Goal: Check status: Check status

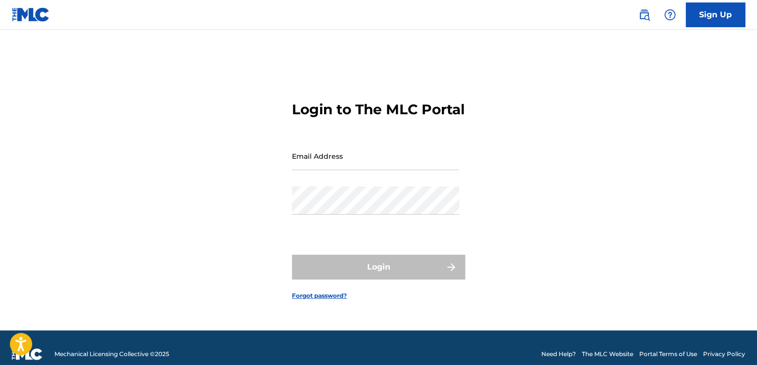
click at [338, 165] on input "Email Address" at bounding box center [375, 156] width 167 height 28
type input "[EMAIL_ADDRESS][DOMAIN_NAME]"
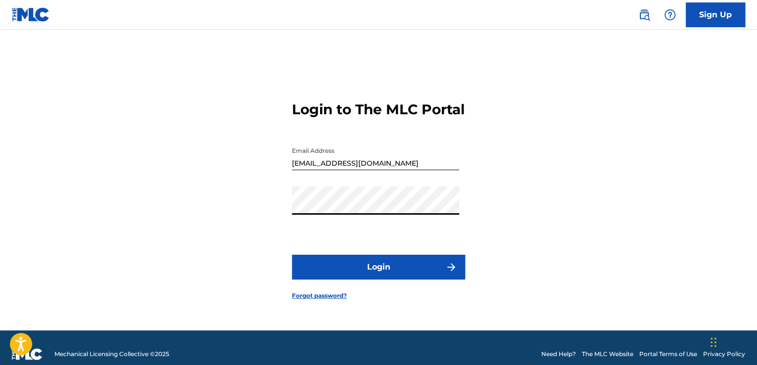
click at [292, 255] on button "Login" at bounding box center [378, 267] width 173 height 25
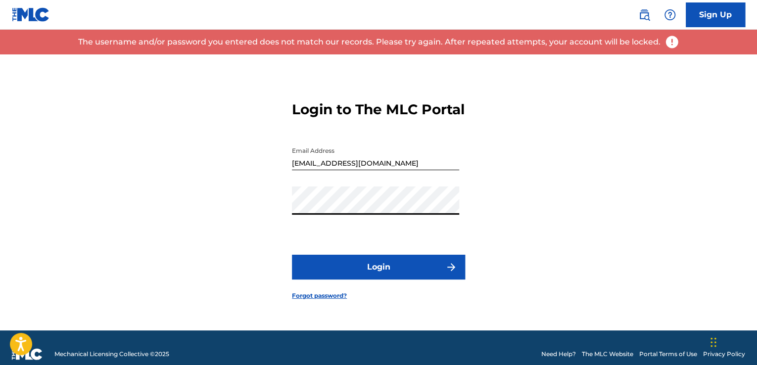
click at [292, 255] on button "Login" at bounding box center [378, 267] width 173 height 25
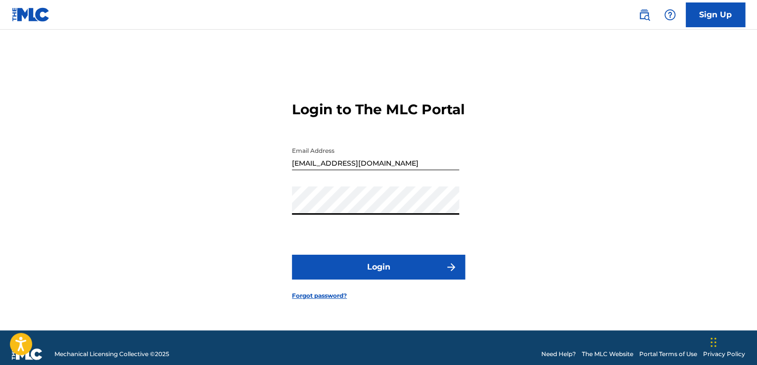
click at [292, 255] on button "Login" at bounding box center [378, 267] width 173 height 25
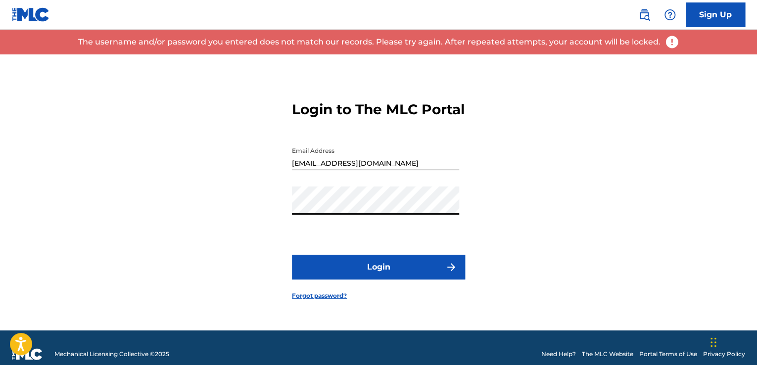
click at [228, 218] on div "Login to The MLC Portal Email Address [EMAIL_ADDRESS][DOMAIN_NAME] Password Log…" at bounding box center [378, 192] width 693 height 276
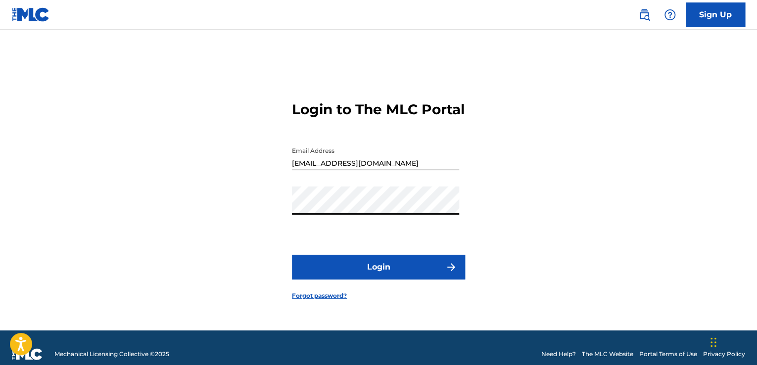
click at [292, 255] on button "Login" at bounding box center [378, 267] width 173 height 25
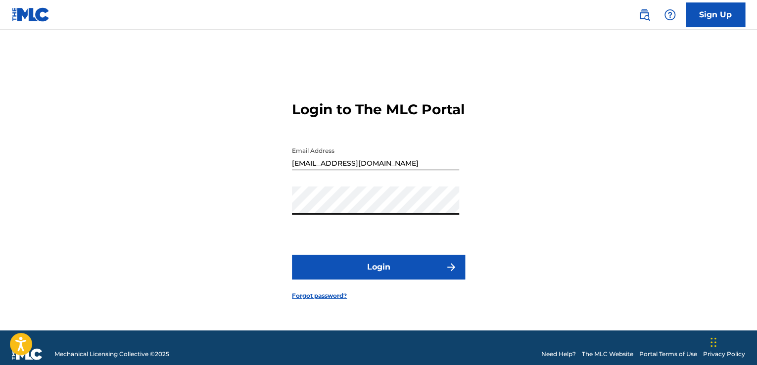
click at [292, 255] on button "Login" at bounding box center [378, 267] width 173 height 25
click at [194, 212] on div "Login to The MLC Portal Email Address [EMAIL_ADDRESS][DOMAIN_NAME] Password Log…" at bounding box center [378, 192] width 693 height 276
click at [292, 255] on button "Login" at bounding box center [378, 267] width 173 height 25
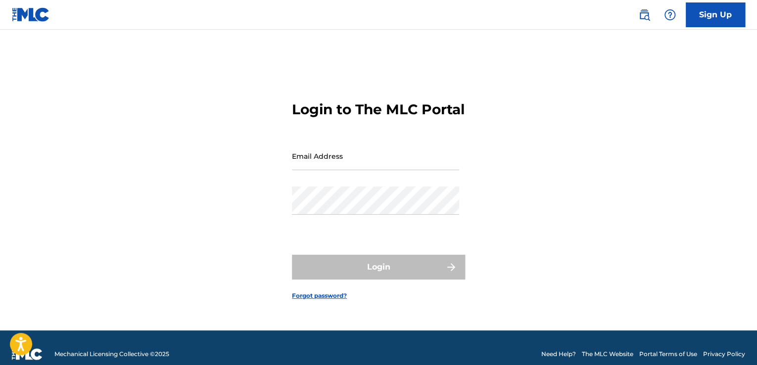
click at [345, 164] on input "Email Address" at bounding box center [375, 156] width 167 height 28
type input "[EMAIL_ADDRESS][DOMAIN_NAME]"
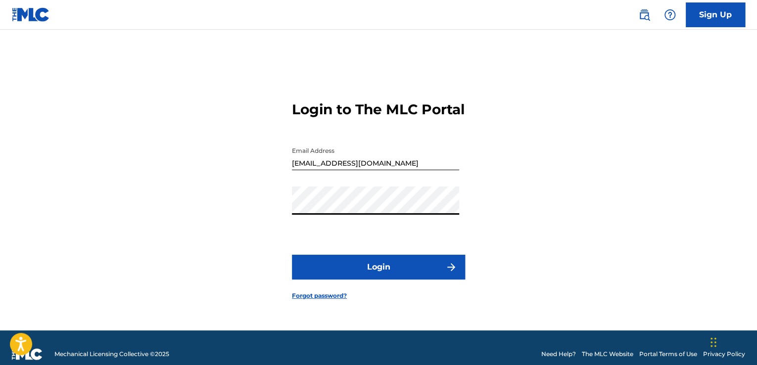
click at [292, 255] on button "Login" at bounding box center [378, 267] width 173 height 25
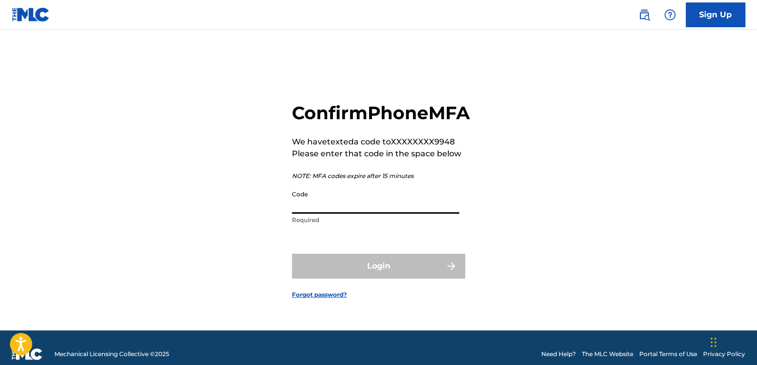
click at [372, 203] on input "Code" at bounding box center [375, 199] width 167 height 28
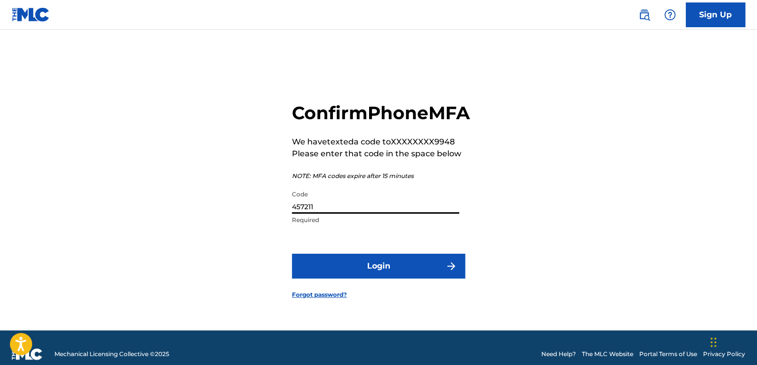
type input "457211"
click at [292, 254] on button "Login" at bounding box center [378, 266] width 173 height 25
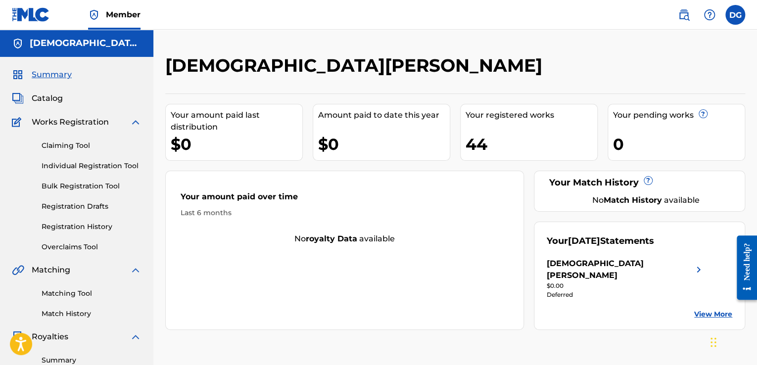
click at [713, 165] on div "Your amount paid last distribution $0 Amount paid to date this year $0 Your reg…" at bounding box center [455, 211] width 580 height 236
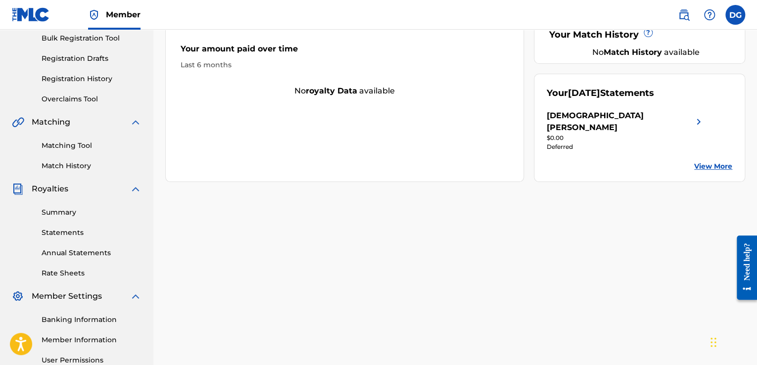
scroll to position [148, 0]
click at [65, 211] on link "Summary" at bounding box center [92, 212] width 100 height 10
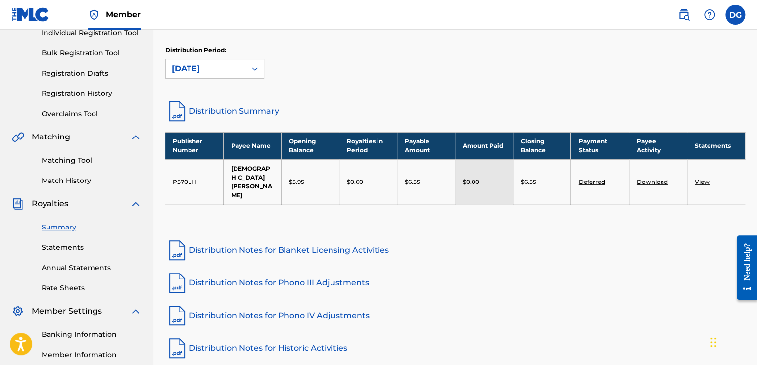
scroll to position [148, 0]
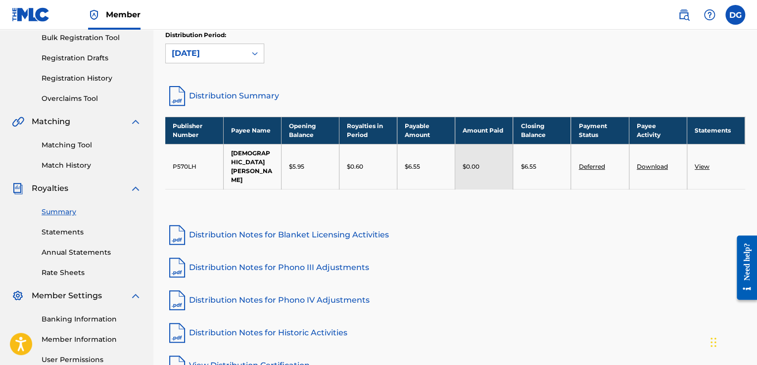
click at [68, 234] on link "Statements" at bounding box center [92, 232] width 100 height 10
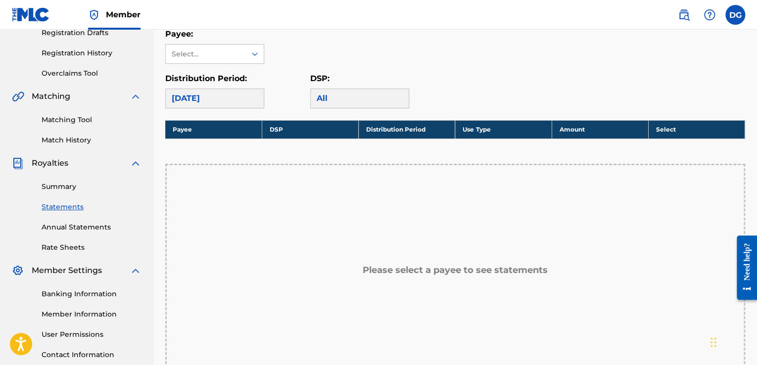
scroll to position [198, 0]
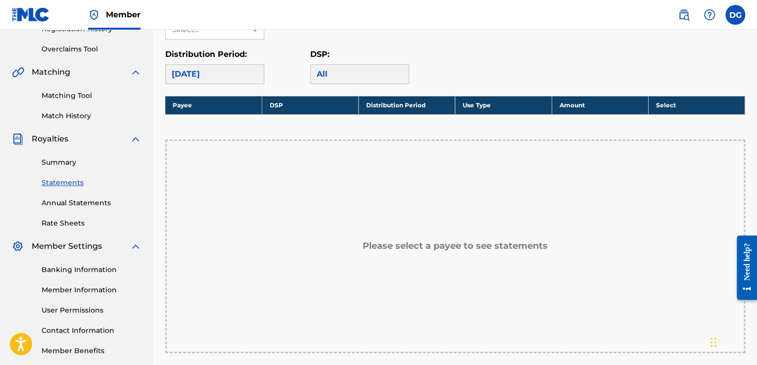
click at [82, 203] on link "Annual Statements" at bounding box center [92, 203] width 100 height 10
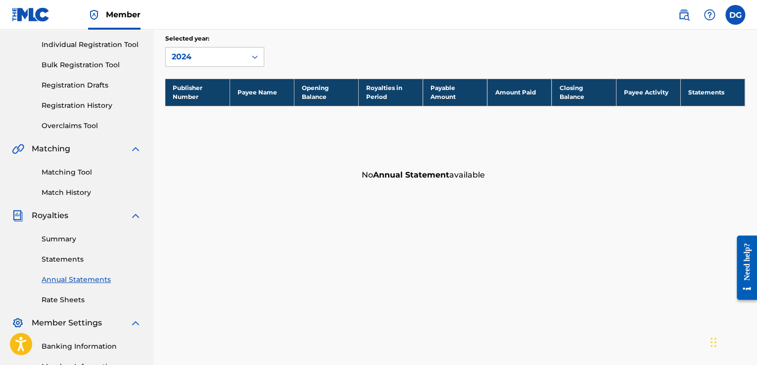
scroll to position [148, 0]
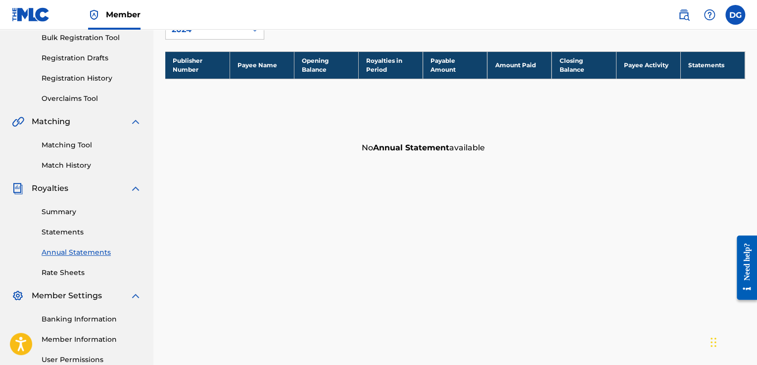
click at [61, 216] on link "Summary" at bounding box center [92, 212] width 100 height 10
